Goal: Task Accomplishment & Management: Complete application form

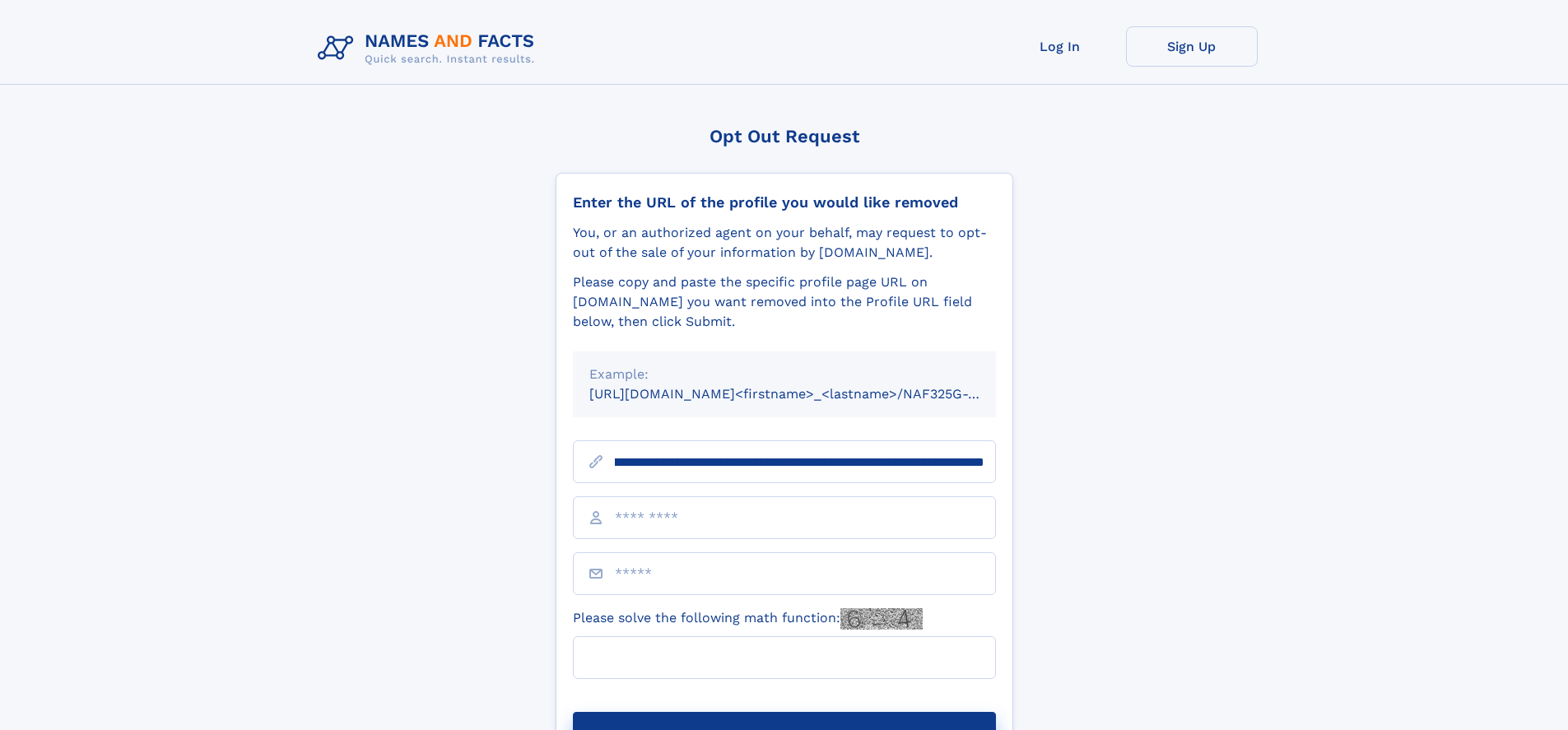
scroll to position [0, 184]
type input "**********"
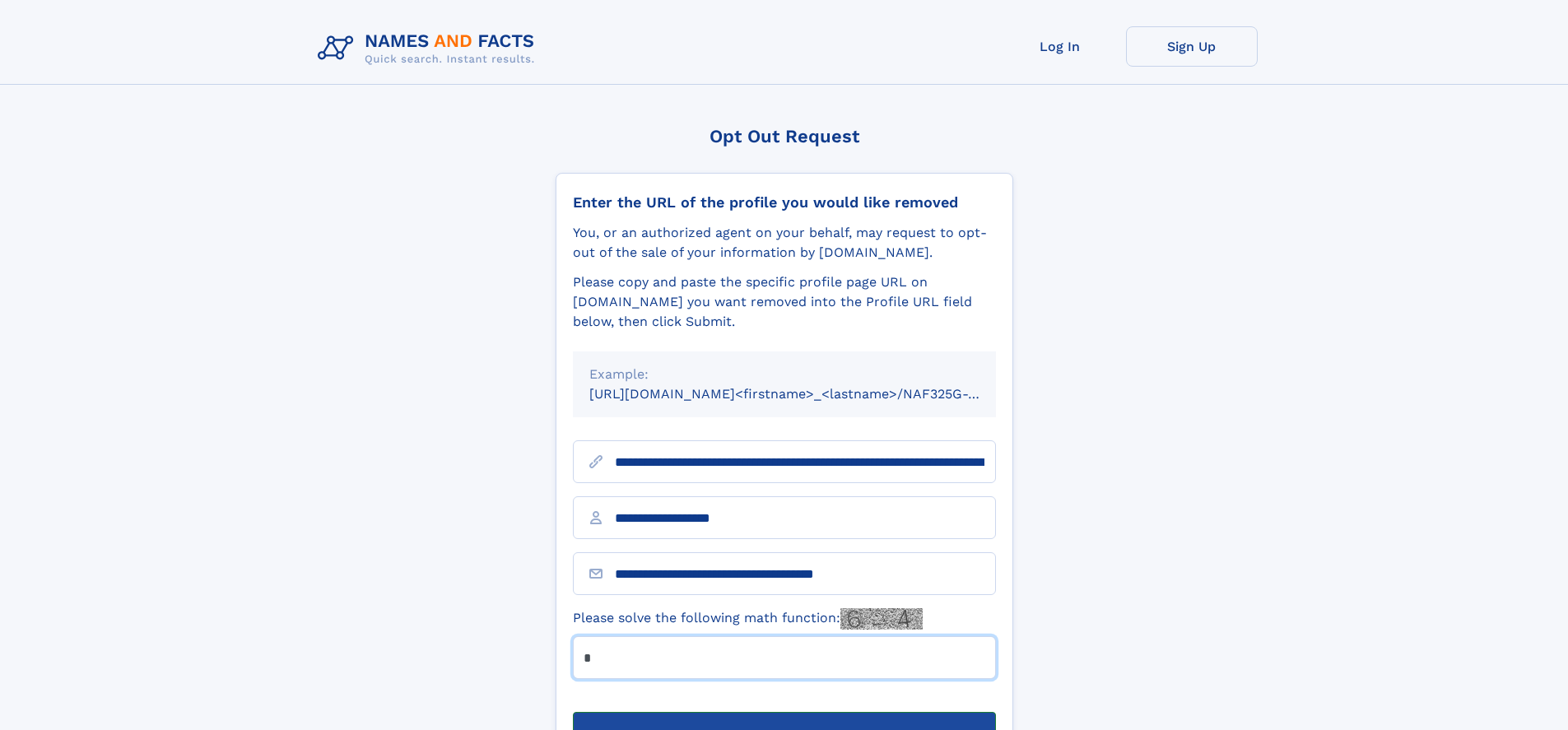
type input "*"
click at [783, 711] on button "Submit Opt Out Request" at bounding box center [784, 738] width 423 height 53
